Goal: Information Seeking & Learning: Learn about a topic

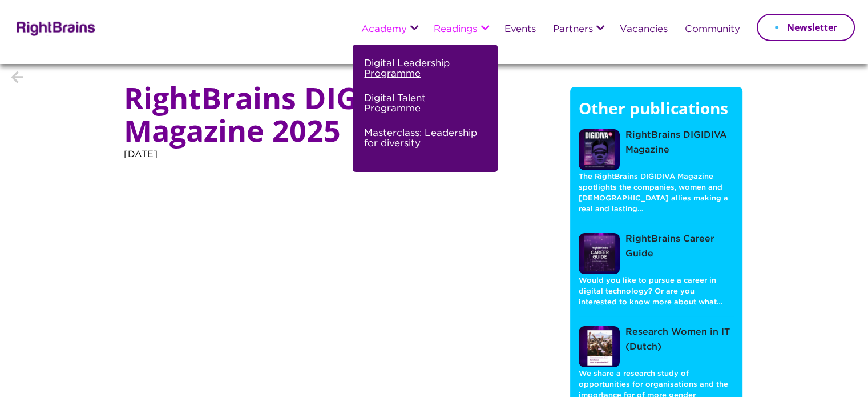
click at [406, 71] on link "Digital Leadership Programme" at bounding box center [423, 73] width 119 height 35
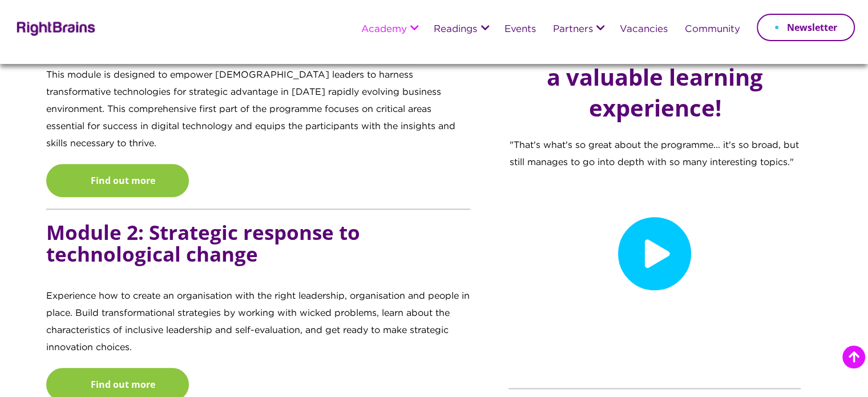
scroll to position [1199, 0]
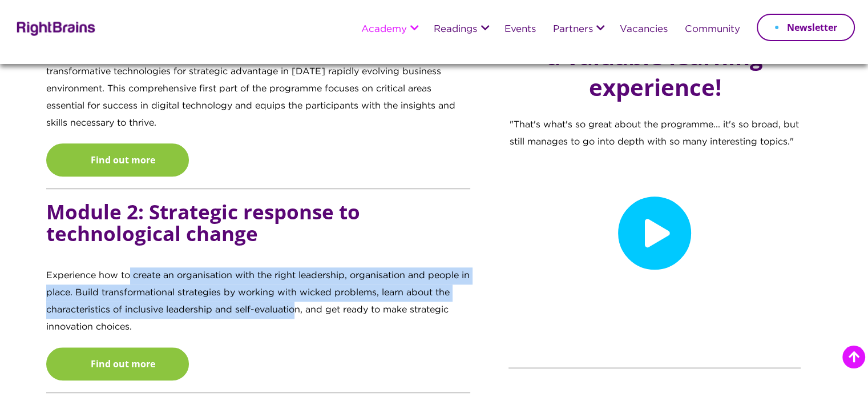
drag, startPoint x: 131, startPoint y: 255, endPoint x: 298, endPoint y: 287, distance: 169.6
click at [298, 287] on p "Experience how to create an organisation with the right leadership, organisatio…" at bounding box center [258, 307] width 425 height 80
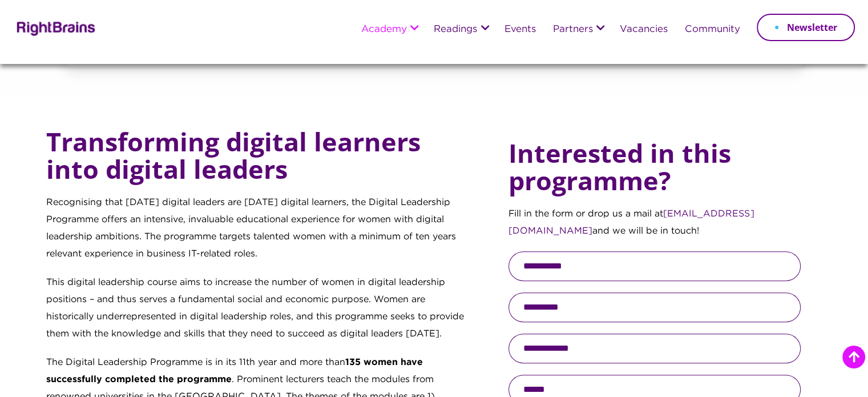
scroll to position [400, 0]
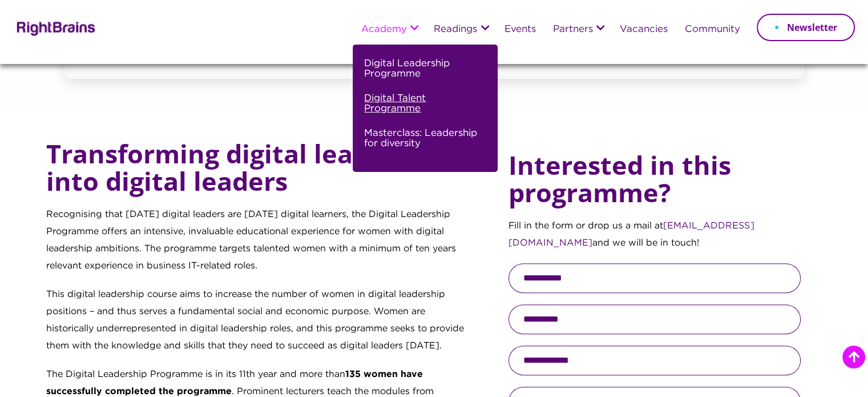
click at [409, 110] on link "Digital Talent Programme" at bounding box center [423, 108] width 119 height 35
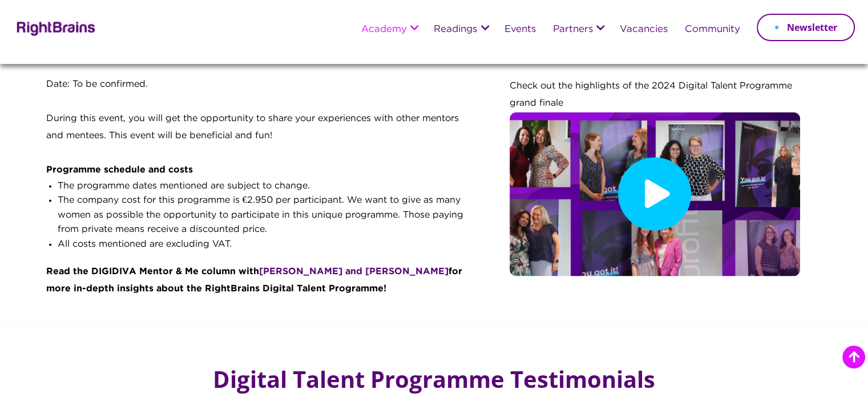
scroll to position [1656, 0]
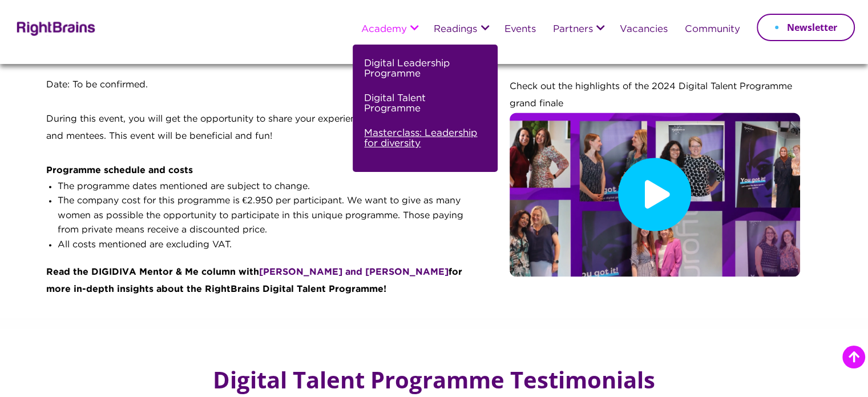
click at [435, 142] on link "Masterclass: Leadership for diversity" at bounding box center [423, 143] width 119 height 35
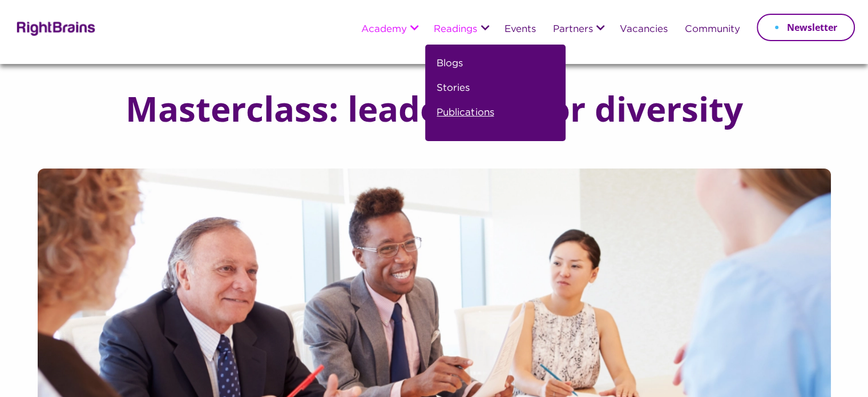
click at [469, 106] on link "Publications" at bounding box center [465, 117] width 57 height 25
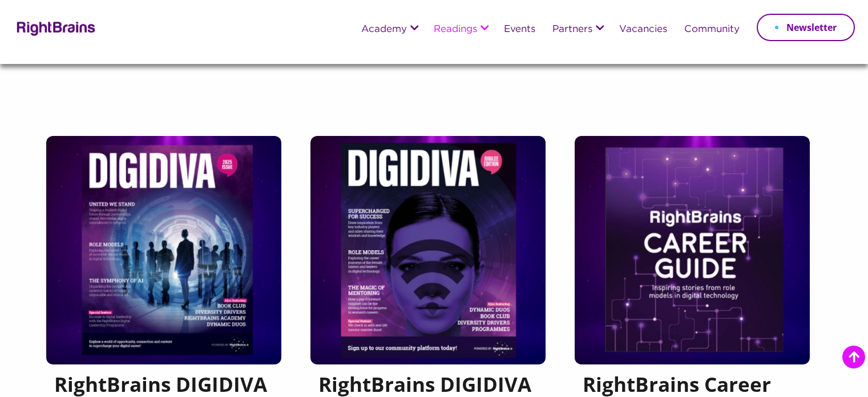
scroll to position [171, 0]
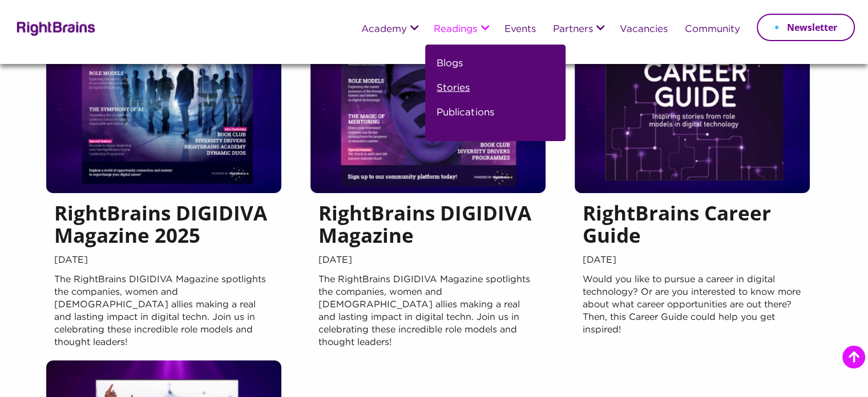
click at [455, 93] on link "Stories" at bounding box center [453, 93] width 33 height 25
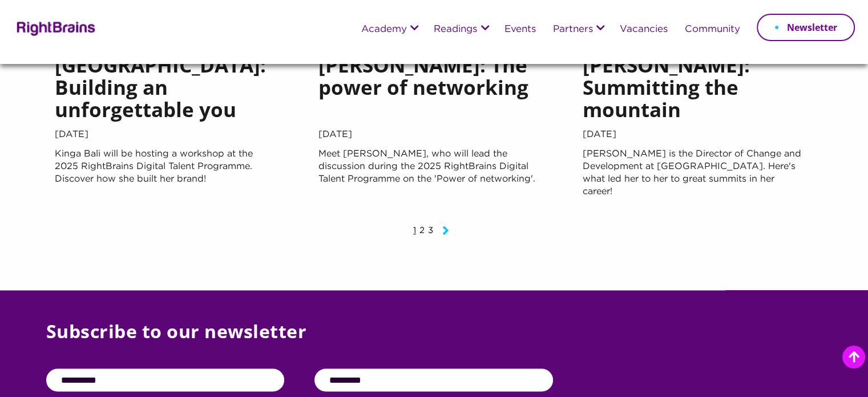
scroll to position [1542, 0]
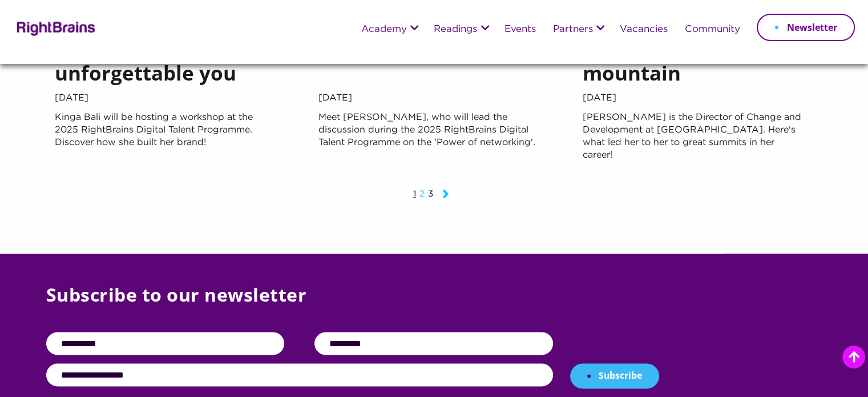
click at [421, 194] on link "2" at bounding box center [422, 193] width 5 height 7
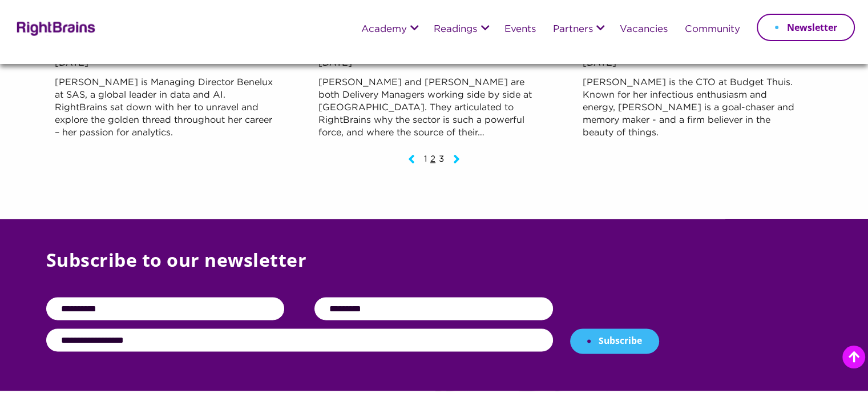
scroll to position [1542, 0]
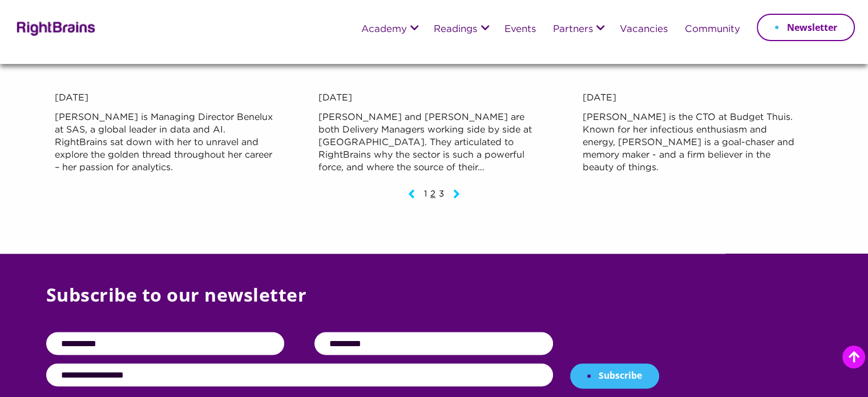
click at [718, 190] on div "1 2 3" at bounding box center [434, 198] width 775 height 25
